Goal: Check status: Check status

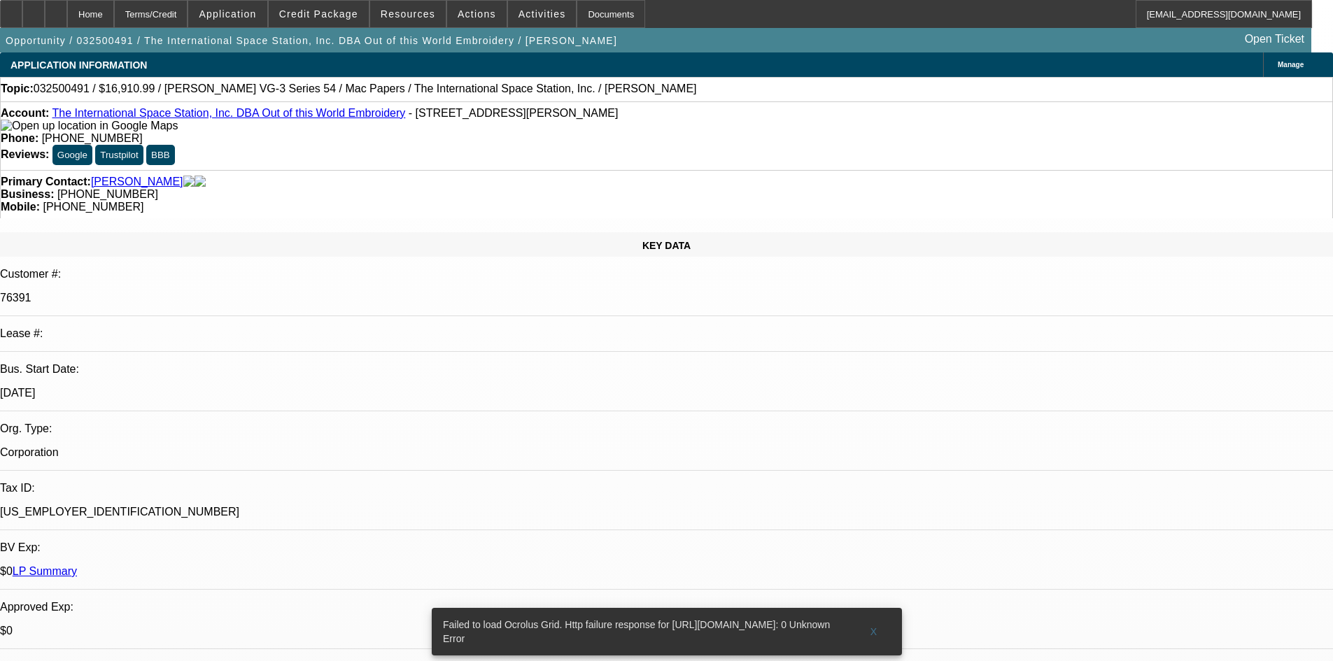
select select "0"
select select "6"
select select "0"
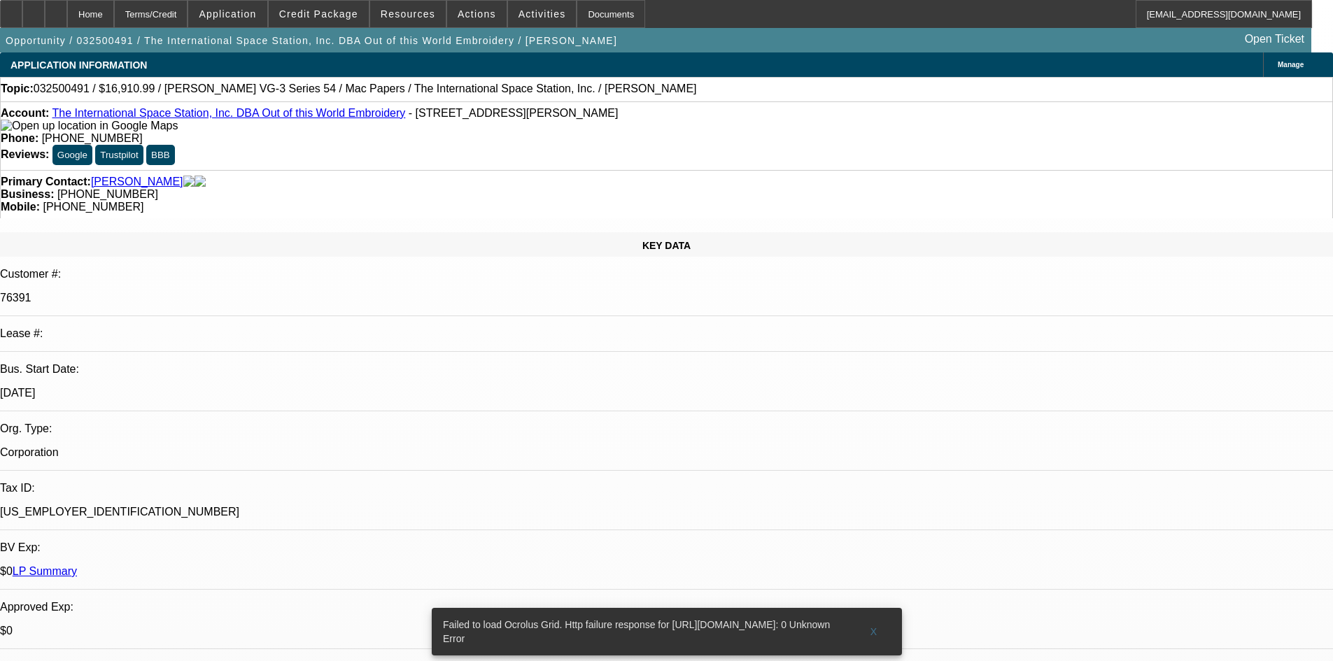
select select "0"
select select "6"
select select "0"
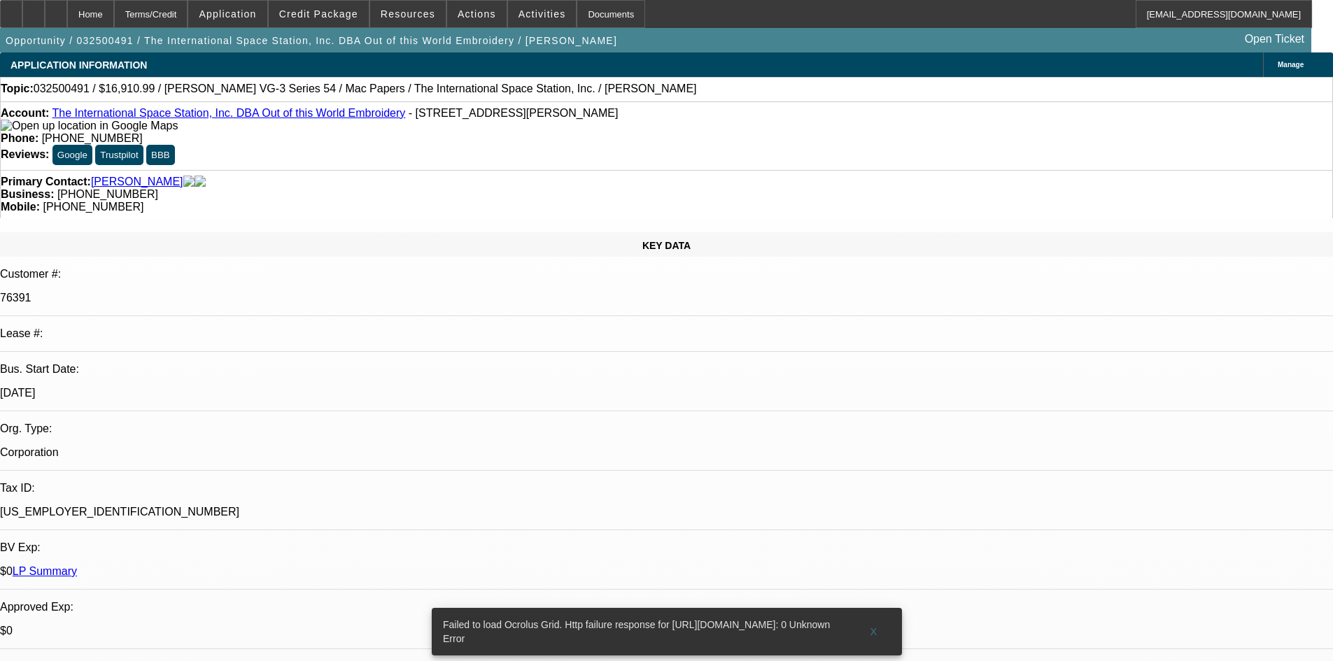
select select "2"
select select "0"
select select "6"
select select "0"
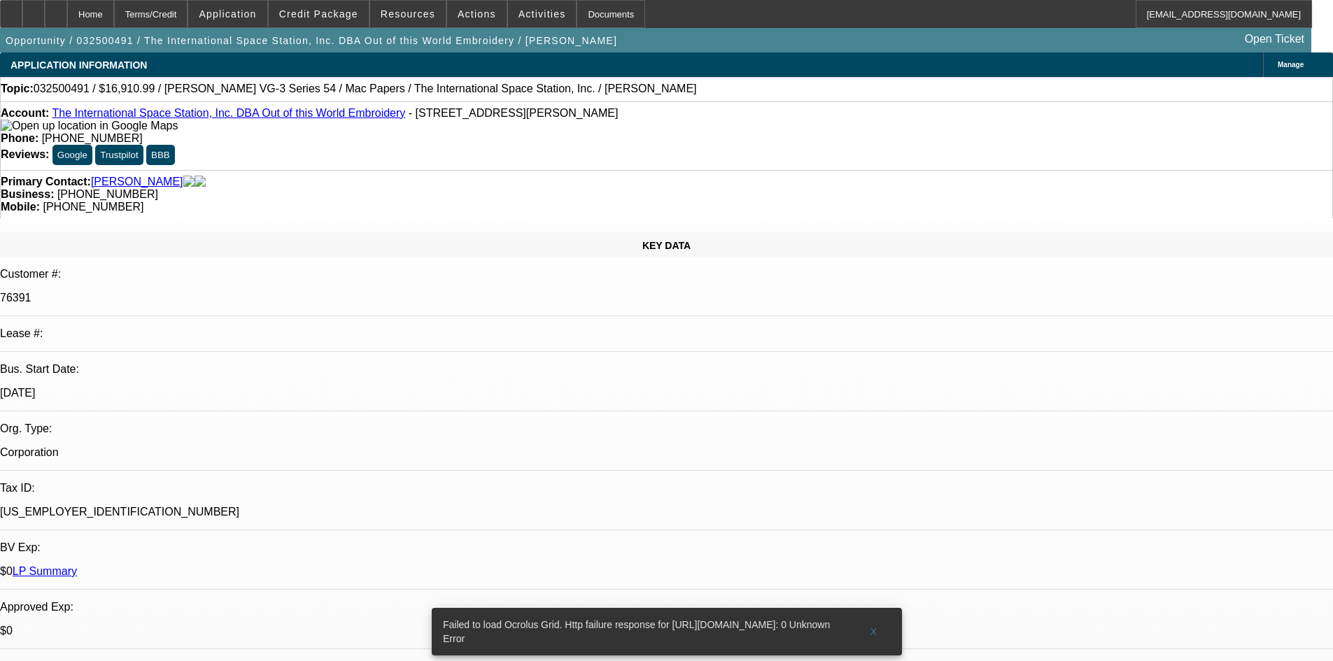
select select "2"
select select "0"
select select "6"
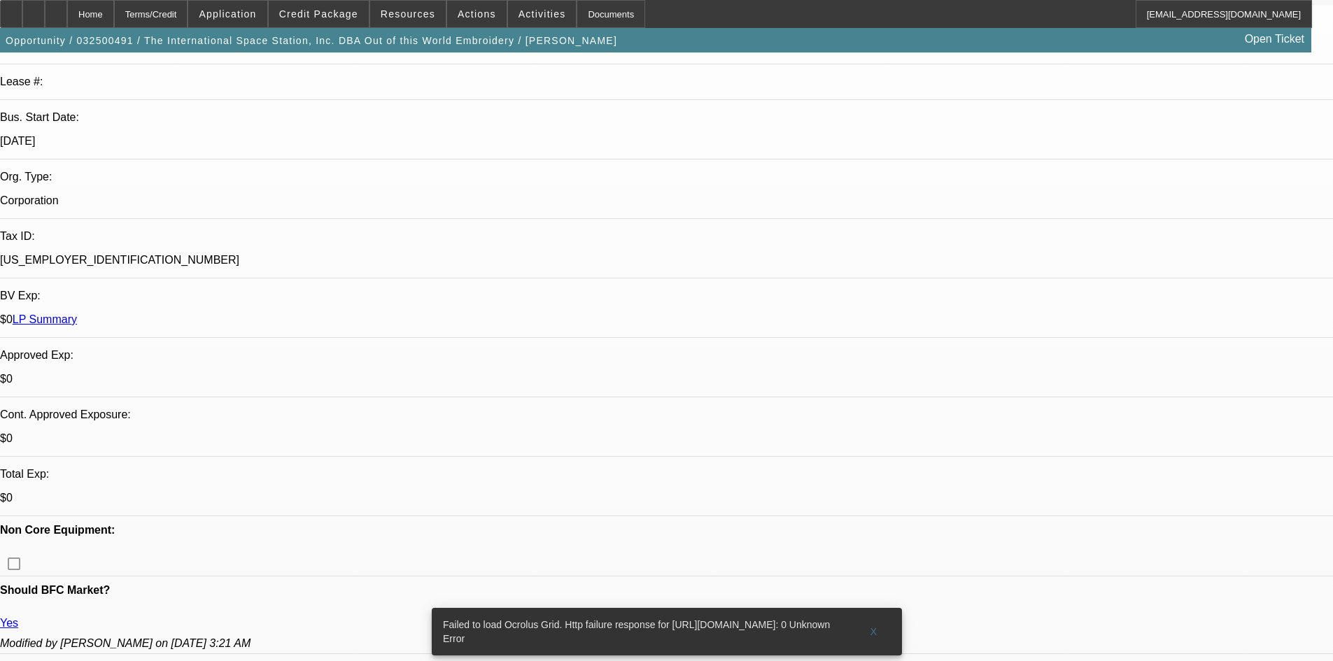
scroll to position [280, 0]
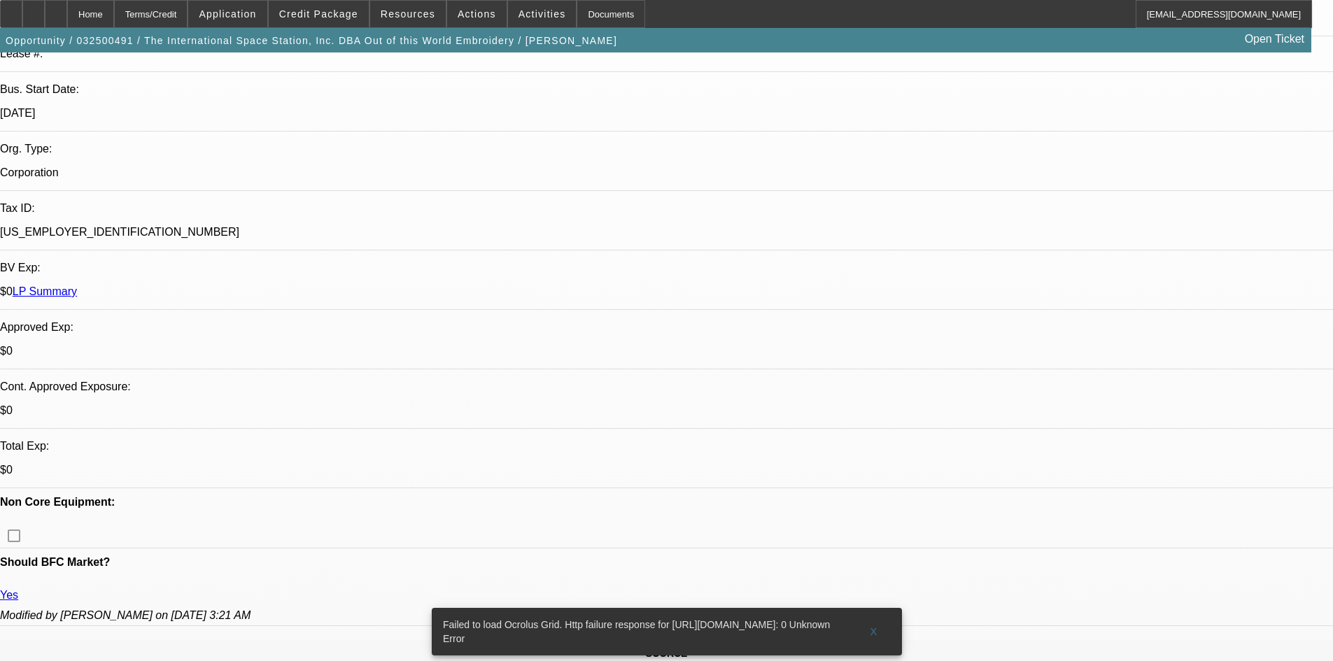
drag, startPoint x: 36, startPoint y: 311, endPoint x: 41, endPoint y: 300, distance: 11.6
